Goal: Task Accomplishment & Management: Manage account settings

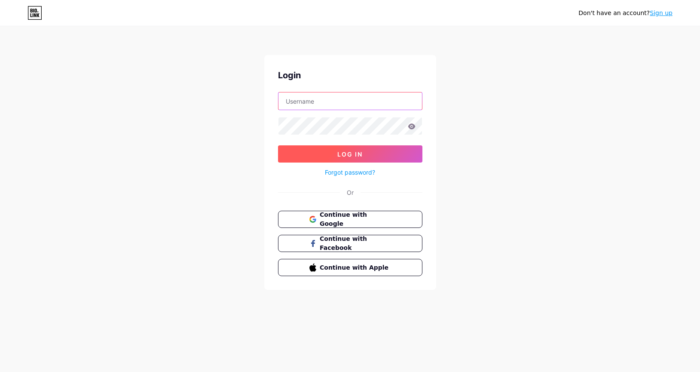
type input "[PERSON_NAME][EMAIL_ADDRESS][PERSON_NAME][DOMAIN_NAME]"
click at [384, 155] on button "Log In" at bounding box center [350, 153] width 144 height 17
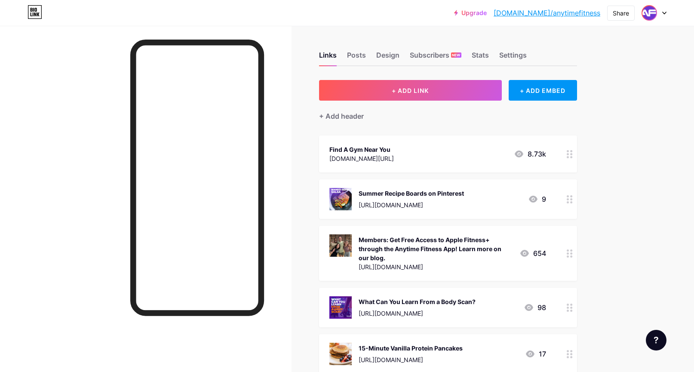
click at [655, 12] on img at bounding box center [649, 13] width 14 height 14
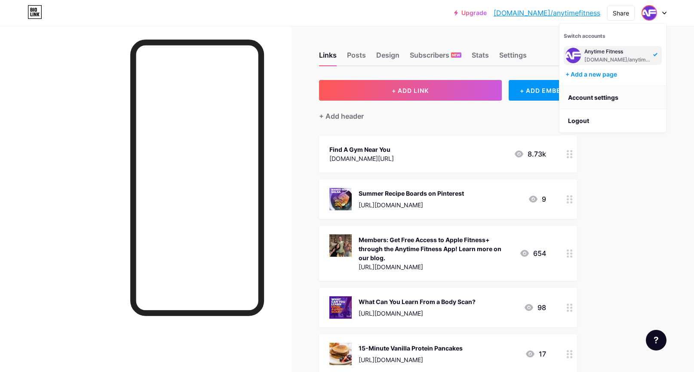
click at [595, 97] on link "Account settings" at bounding box center [612, 97] width 107 height 23
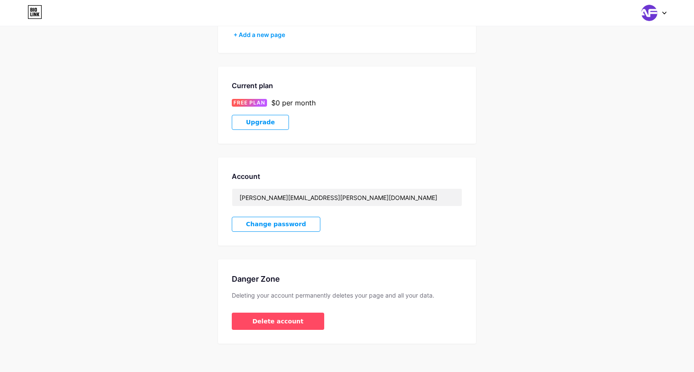
scroll to position [108, 0]
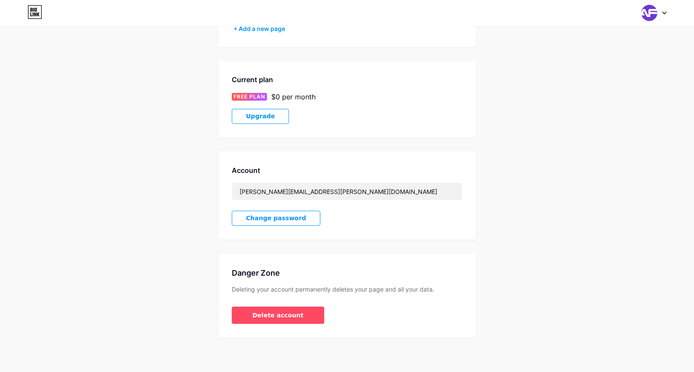
click at [277, 221] on span "Change password" at bounding box center [276, 218] width 60 height 7
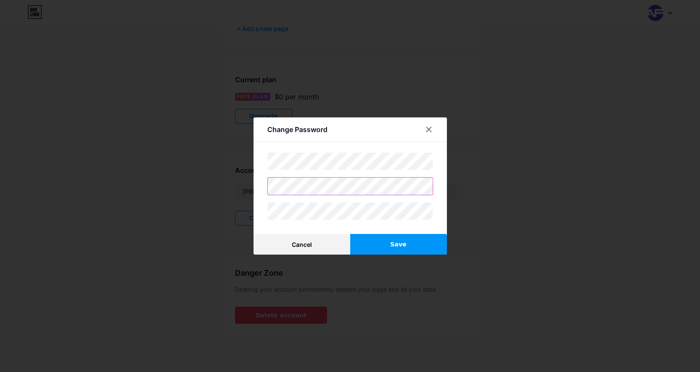
click at [263, 189] on div "Change Password Cancel Save" at bounding box center [351, 185] width 194 height 137
click at [259, 183] on div "Change Password Cancel Save" at bounding box center [351, 185] width 194 height 137
click at [257, 188] on div "Change Password Cancel Save" at bounding box center [351, 185] width 194 height 137
click at [384, 248] on button "Save" at bounding box center [398, 244] width 97 height 21
